Goal: Task Accomplishment & Management: Manage account settings

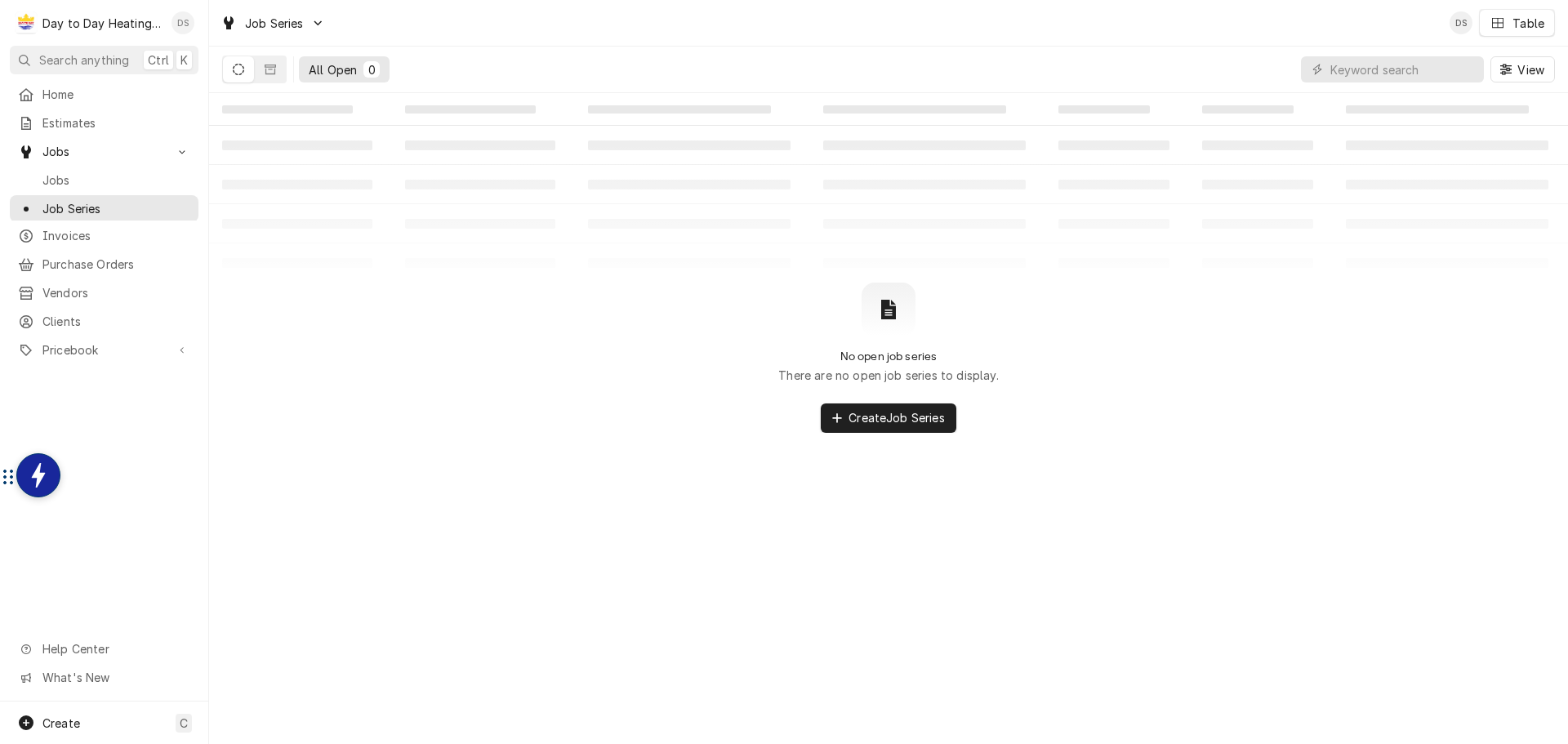
click at [177, 23] on div "David Silvestre's Avatar" at bounding box center [182, 22] width 22 height 22
click at [249, 63] on div "Settings" at bounding box center [261, 57] width 122 height 17
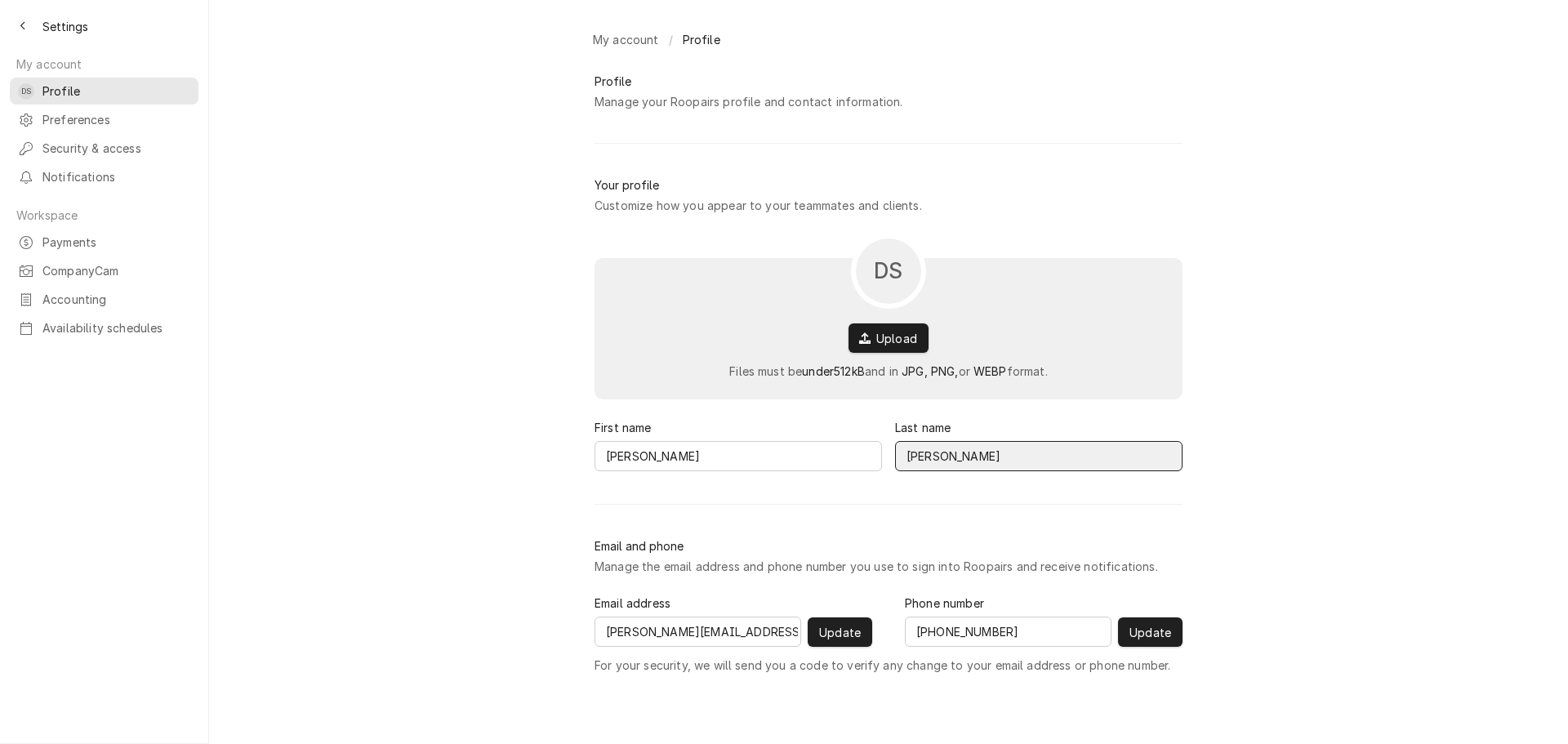
drag, startPoint x: 991, startPoint y: 463, endPoint x: 897, endPoint y: 462, distance: 94.0
click at [901, 462] on input "Silvestre" at bounding box center [1039, 456] width 287 height 30
